Goal: Transaction & Acquisition: Purchase product/service

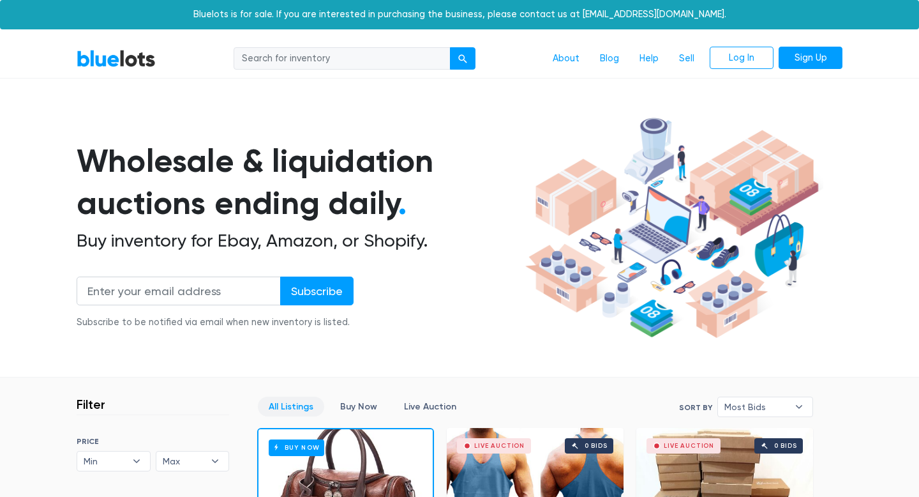
click at [110, 64] on link "BlueLots" at bounding box center [116, 58] width 79 height 19
click at [390, 55] on input "search" at bounding box center [342, 58] width 217 height 23
type input "baby"
click at [450, 47] on button "submit" at bounding box center [463, 58] width 26 height 23
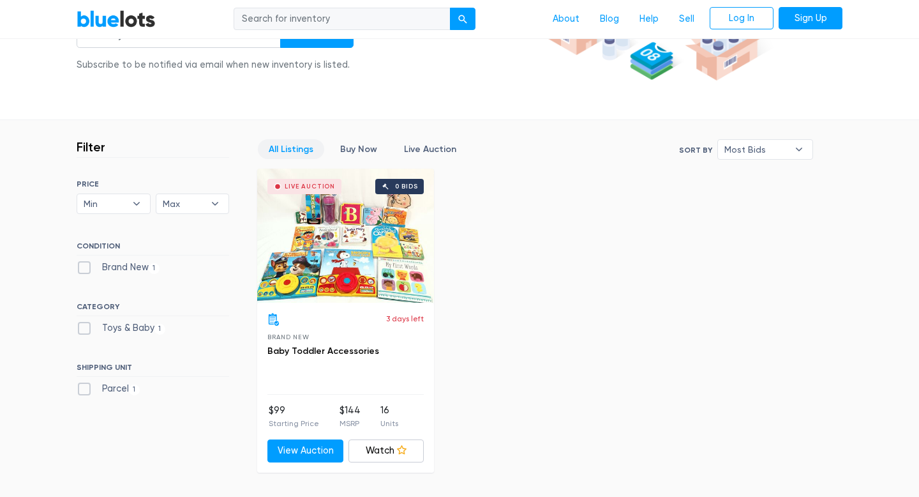
scroll to position [308, 0]
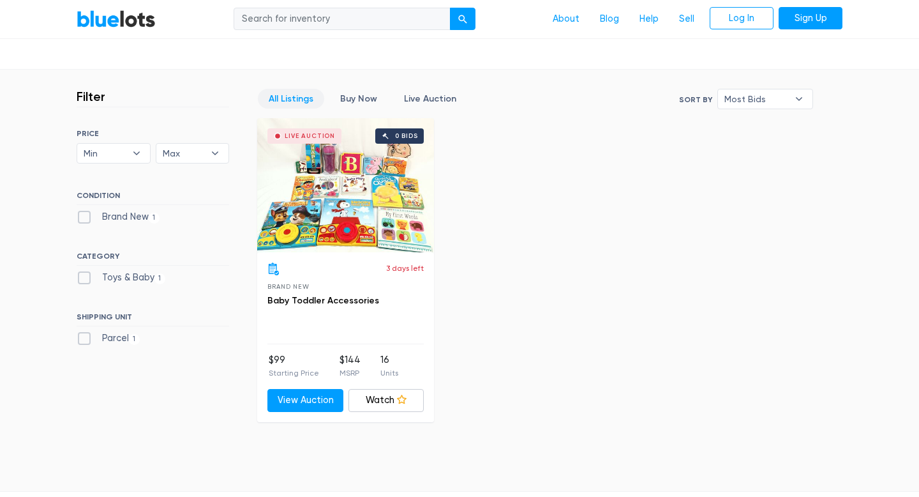
click at [388, 204] on div "Live Auction 0 bids" at bounding box center [345, 185] width 177 height 134
